Goal: Transaction & Acquisition: Download file/media

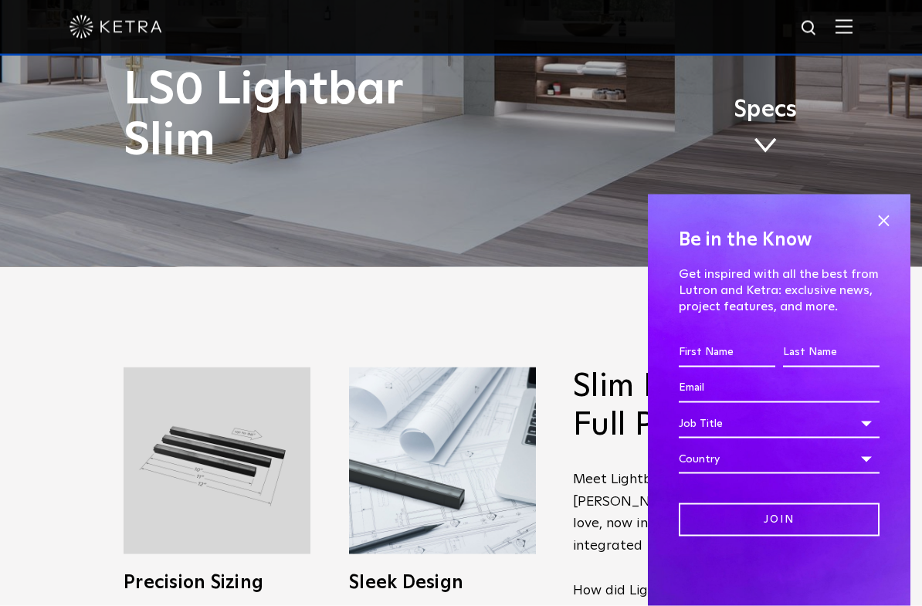
scroll to position [340, 0]
click at [883, 225] on span at bounding box center [883, 221] width 23 height 23
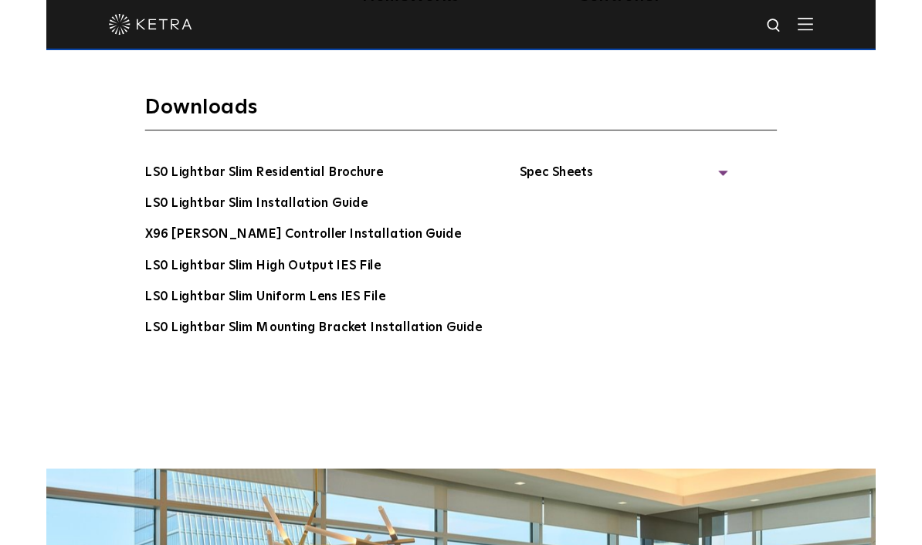
scroll to position [2829, 0]
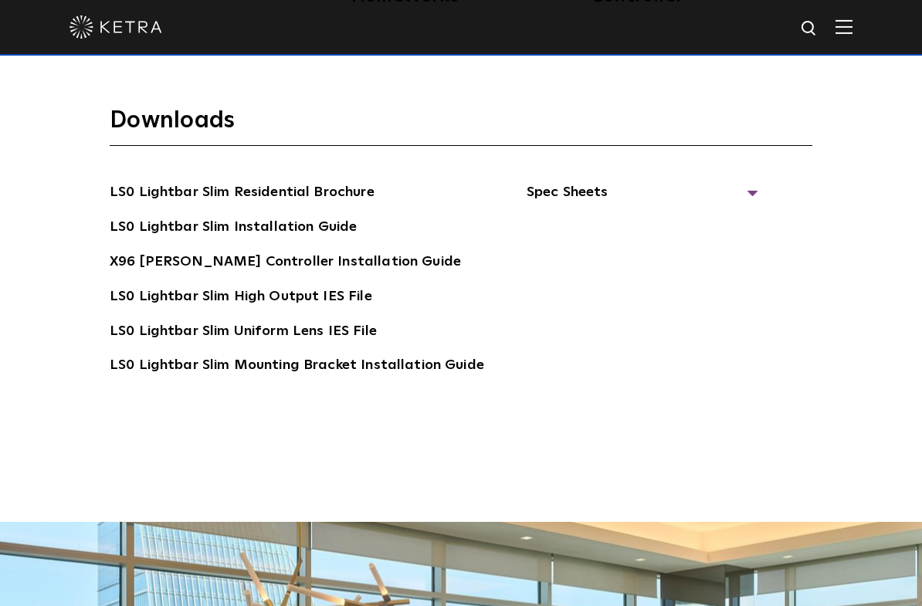
click at [745, 216] on span "Spec Sheets" at bounding box center [643, 199] width 232 height 34
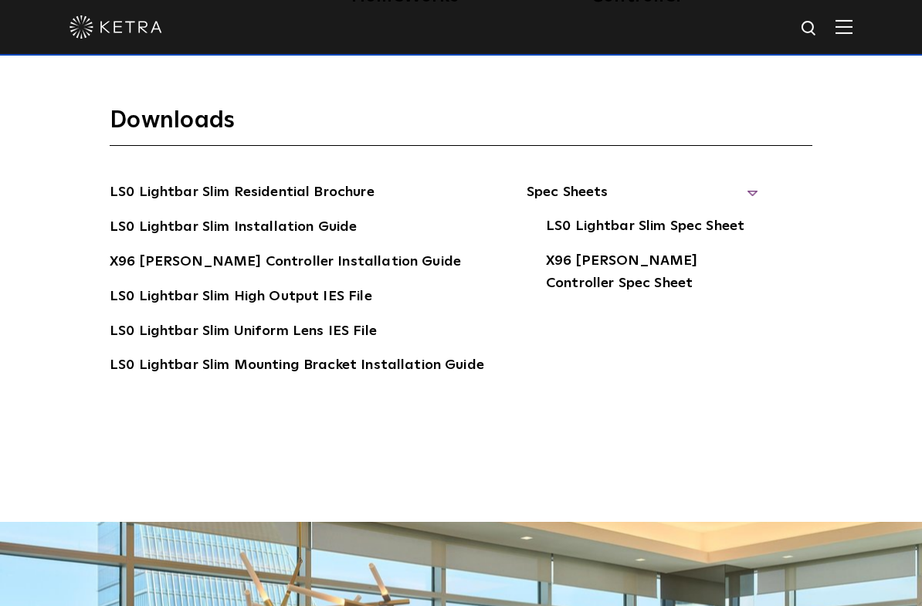
click at [746, 216] on span "Spec Sheets" at bounding box center [643, 199] width 232 height 34
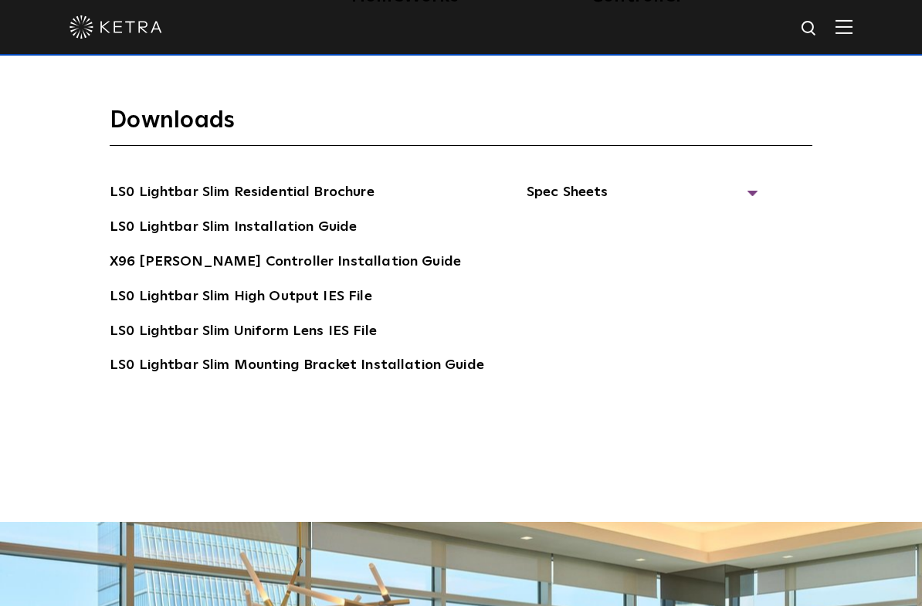
click at [148, 206] on link "LS0 Lightbar Slim Residential Brochure" at bounding box center [242, 194] width 265 height 25
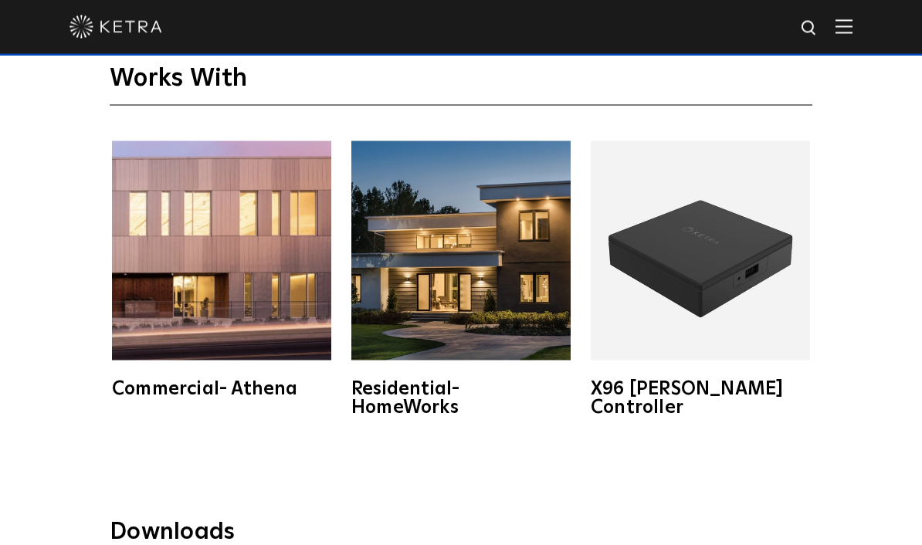
scroll to position [2343, 0]
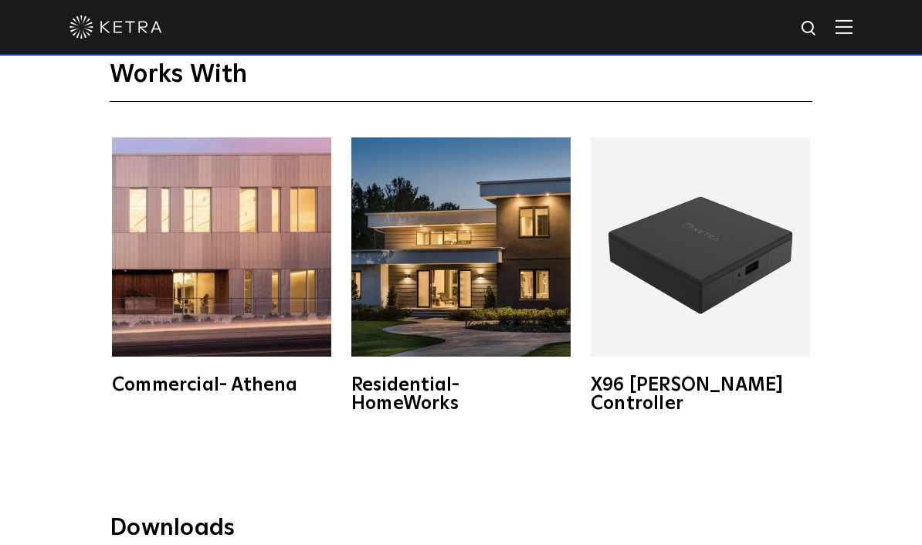
click at [720, 304] on img at bounding box center [700, 246] width 219 height 219
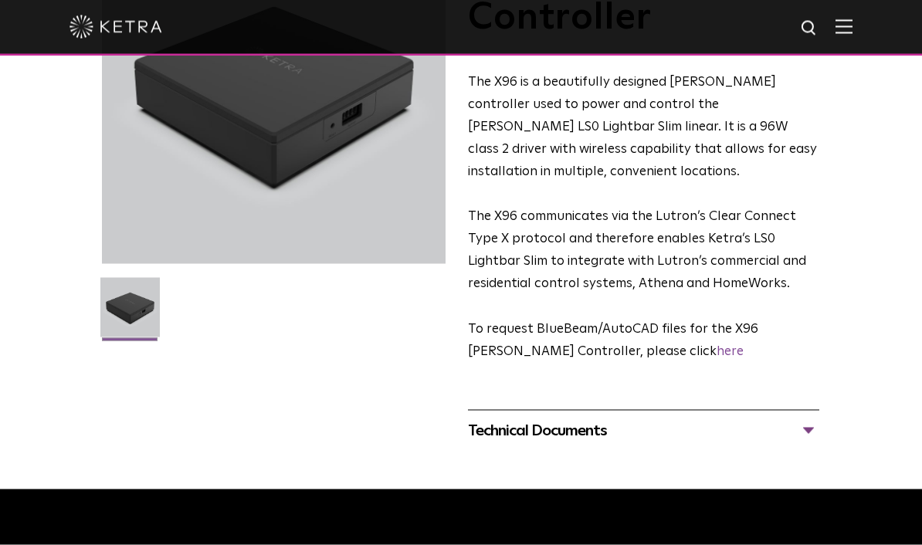
scroll to position [200, 0]
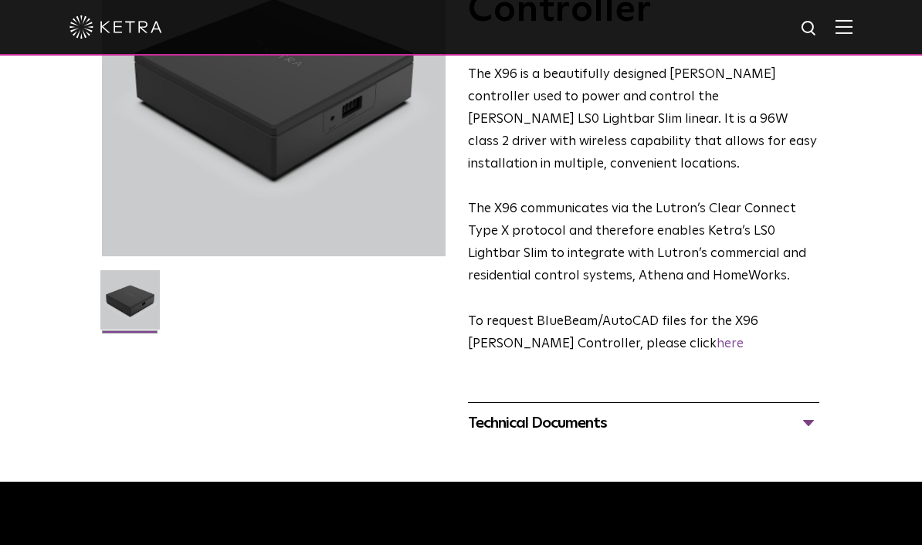
click at [809, 411] on div "Technical Documents" at bounding box center [643, 423] width 351 height 25
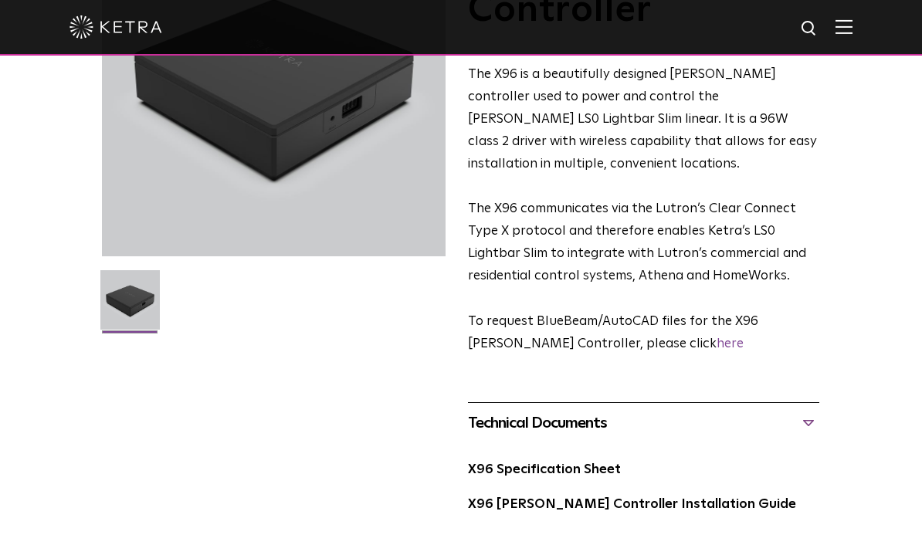
click at [606, 463] on link "X96 Specification Sheet" at bounding box center [544, 469] width 153 height 13
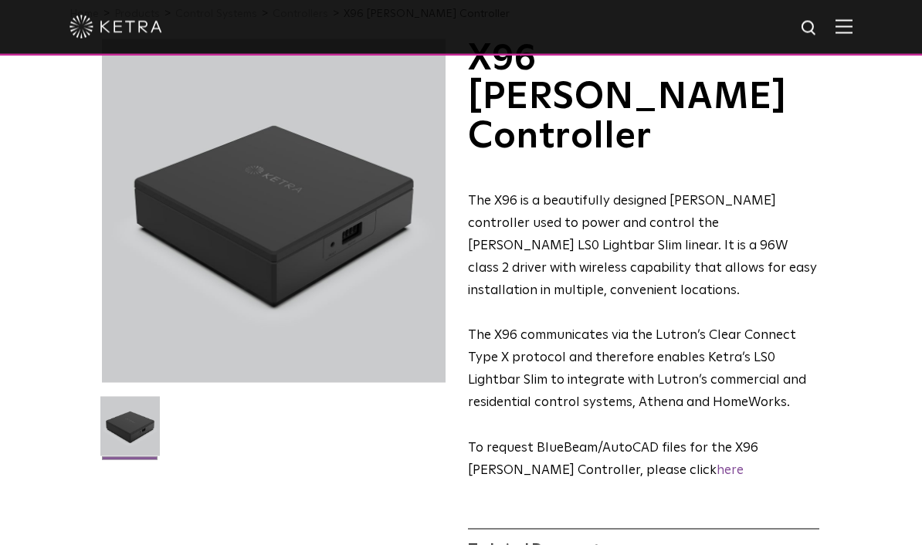
scroll to position [0, 0]
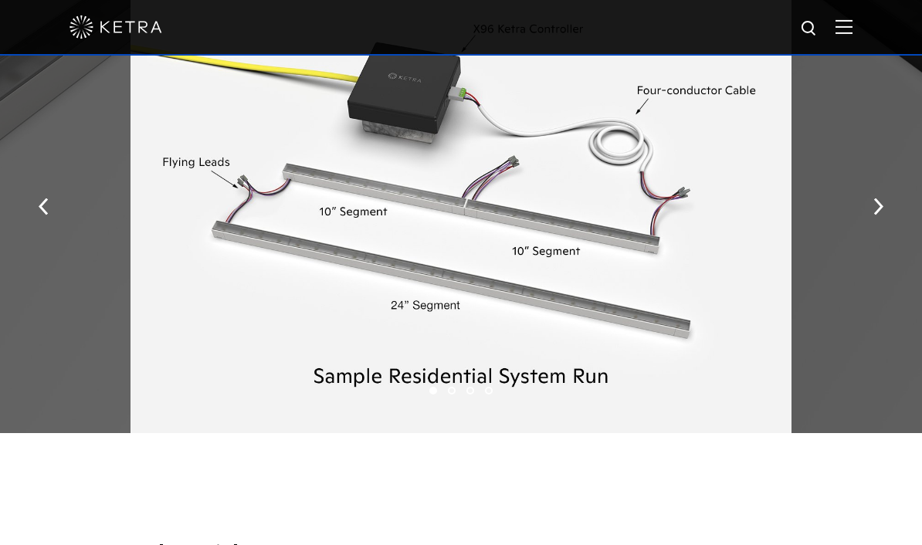
scroll to position [1854, 0]
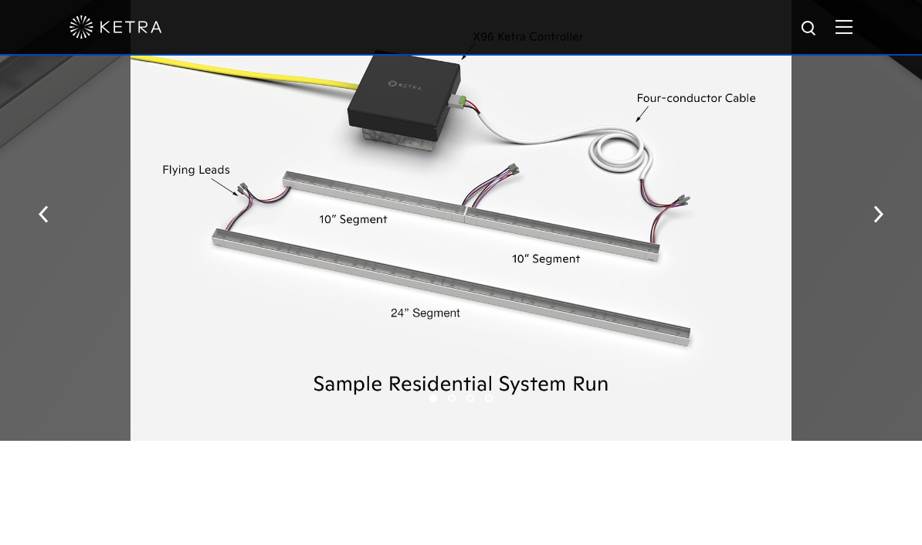
click at [41, 222] on img "button" at bounding box center [44, 213] width 10 height 17
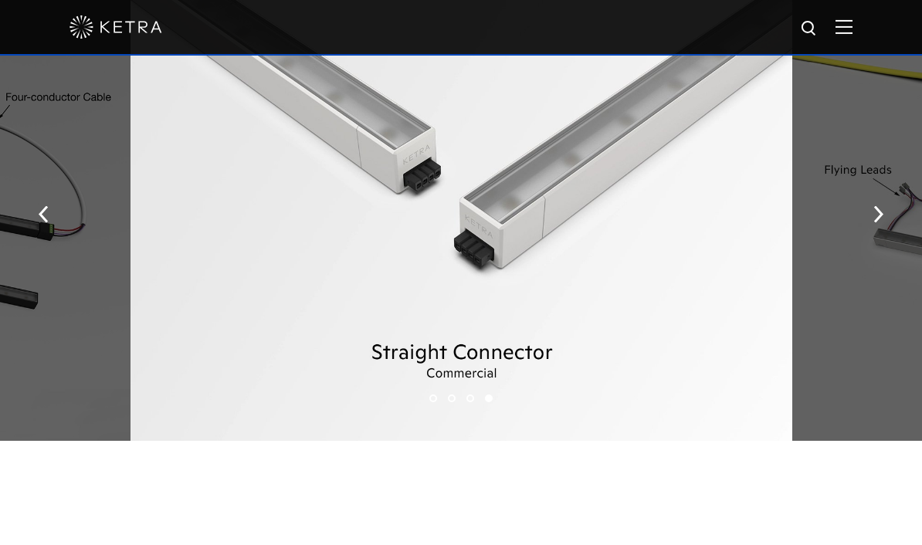
click at [38, 239] on button "button" at bounding box center [43, 212] width 33 height 53
